Goal: Download file/media

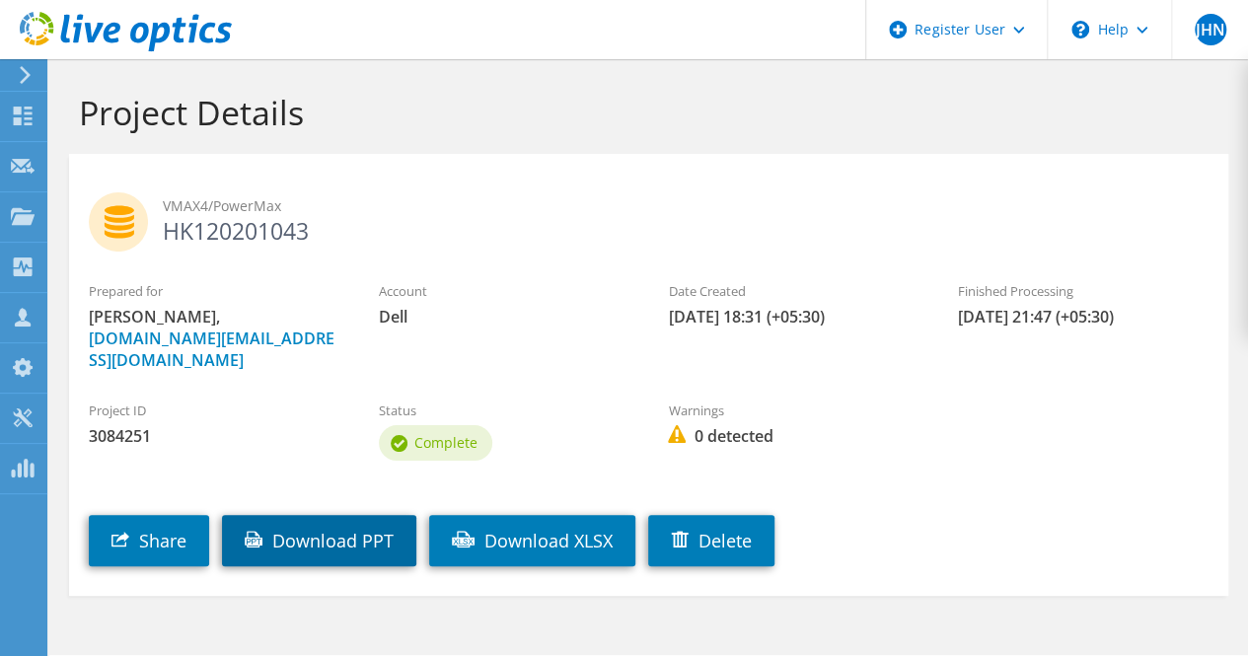
click at [381, 528] on link "Download PPT" at bounding box center [319, 540] width 194 height 51
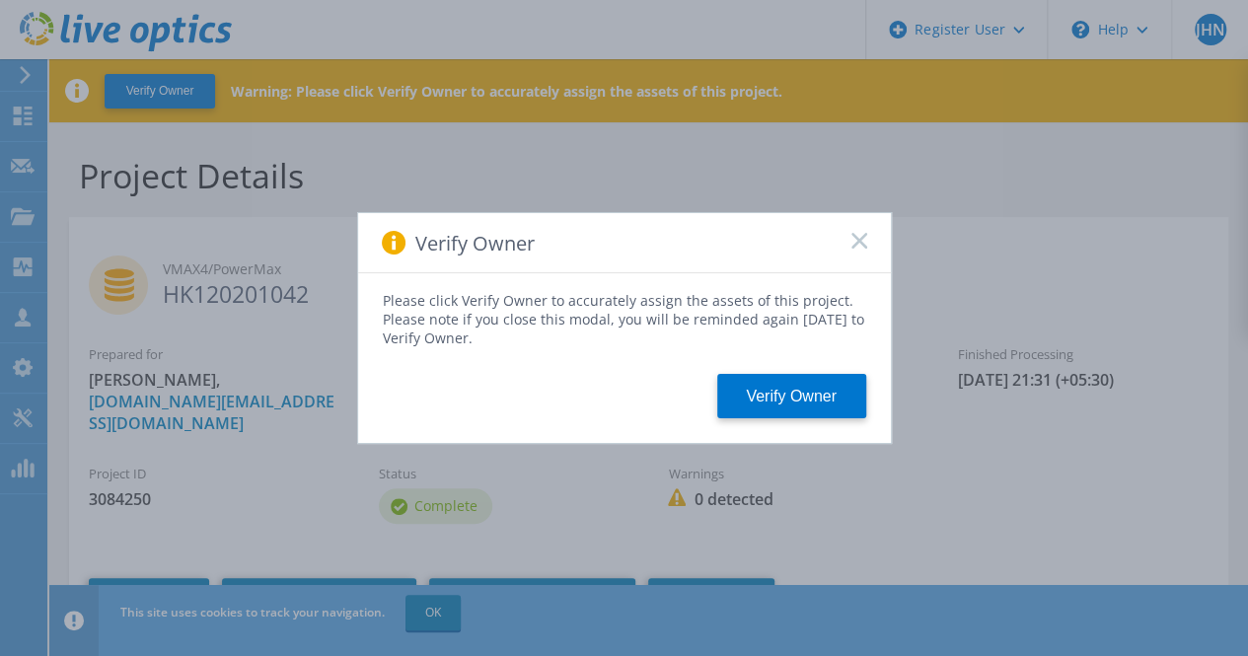
click at [865, 238] on icon at bounding box center [859, 241] width 16 height 16
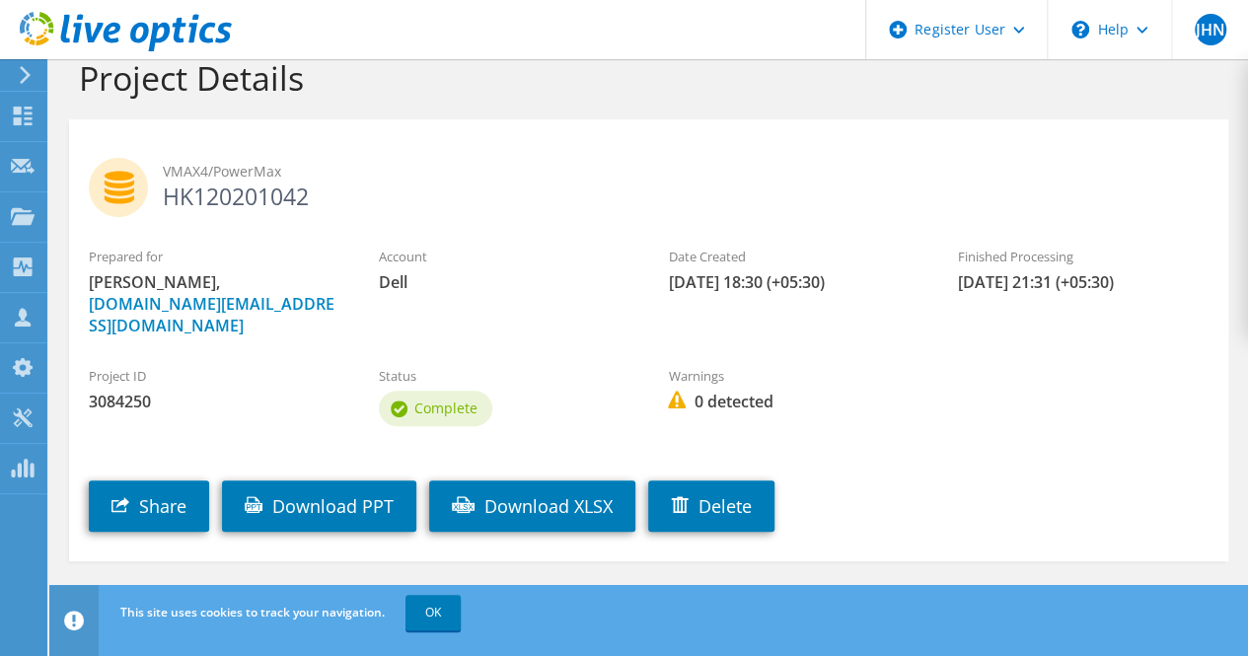
scroll to position [99, 0]
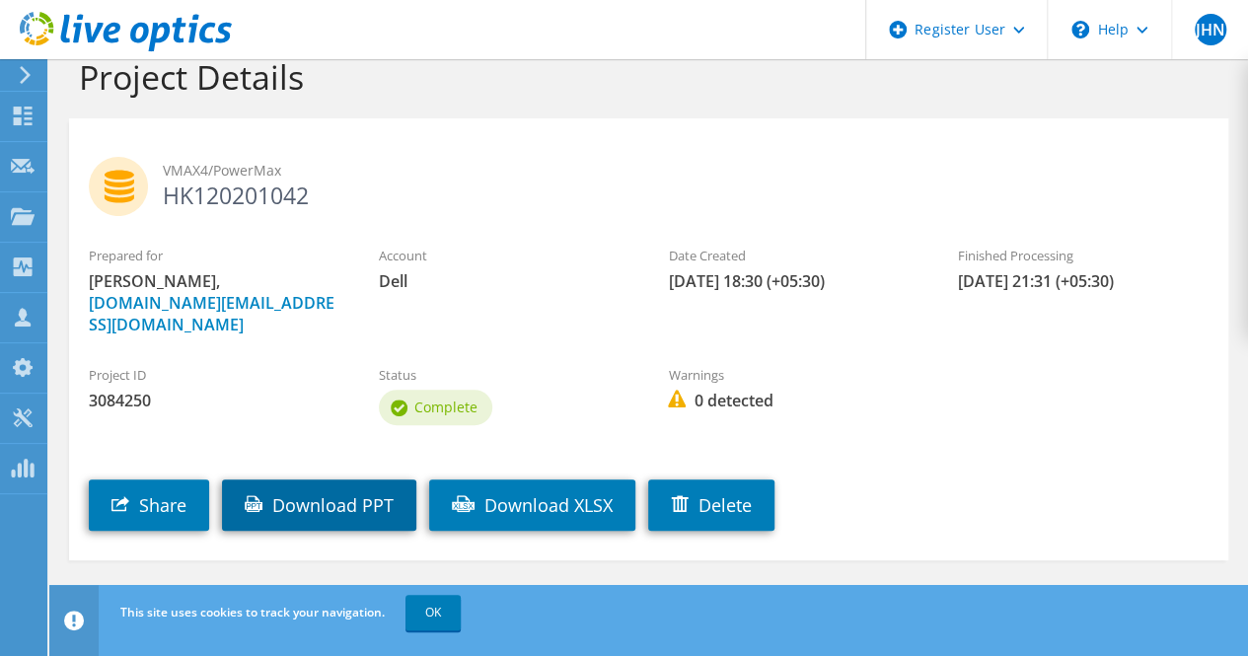
click at [397, 488] on link "Download PPT" at bounding box center [319, 504] width 194 height 51
